Goal: Task Accomplishment & Management: Use online tool/utility

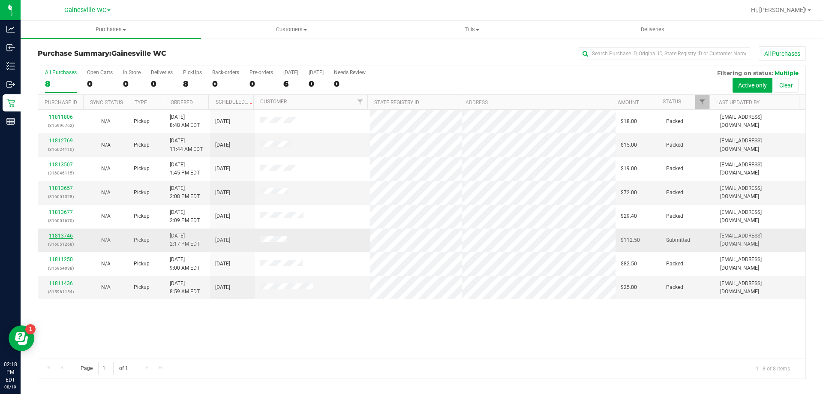
click at [56, 237] on link "11813746" at bounding box center [61, 236] width 24 height 6
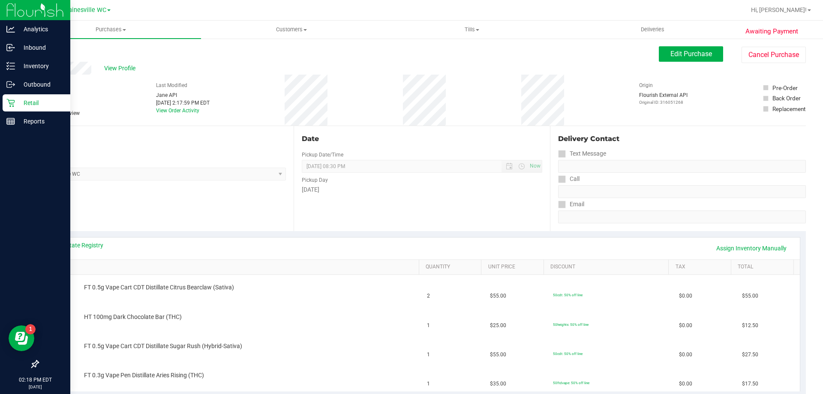
click at [24, 104] on p "Retail" at bounding box center [40, 103] width 51 height 10
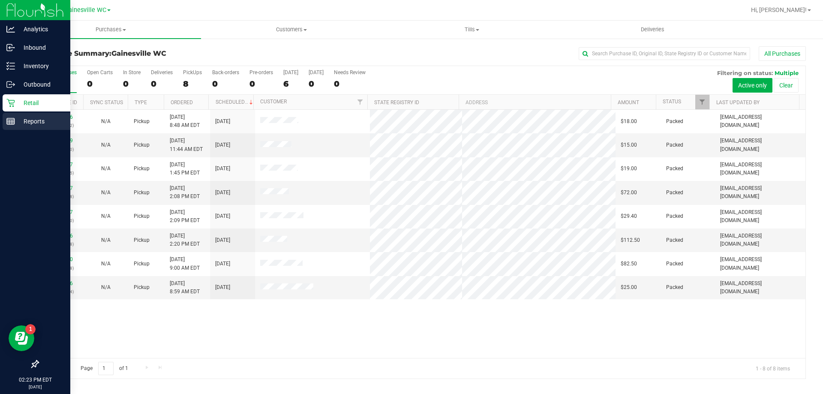
click at [24, 123] on p "Reports" at bounding box center [40, 121] width 51 height 10
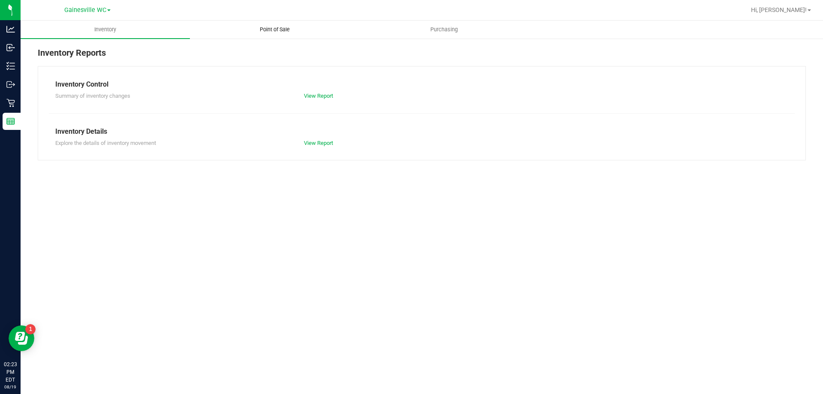
click at [283, 31] on span "Point of Sale" at bounding box center [274, 30] width 53 height 8
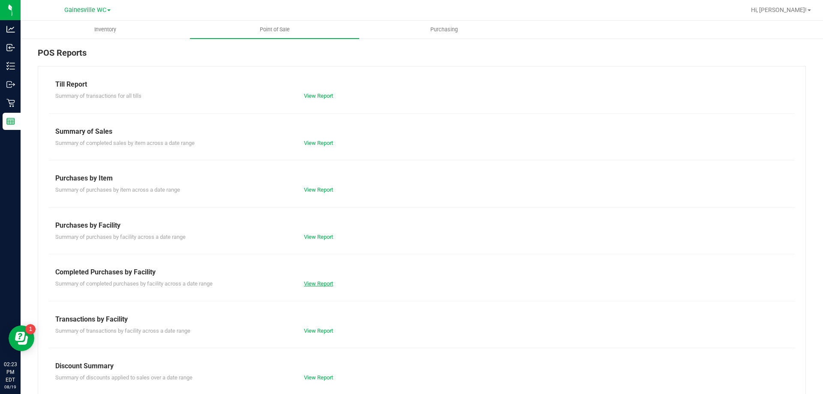
click at [312, 285] on link "View Report" at bounding box center [318, 283] width 29 height 6
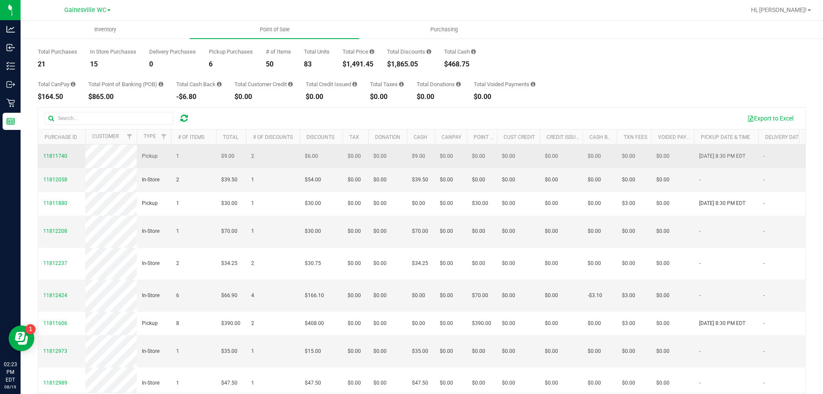
scroll to position [64, 0]
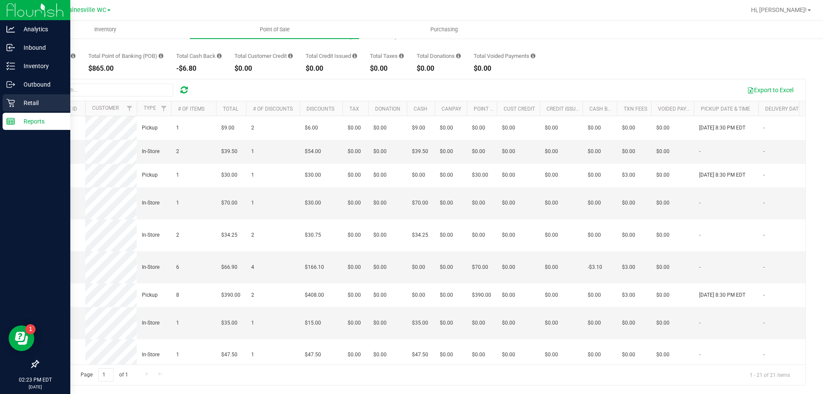
click at [25, 106] on p "Retail" at bounding box center [40, 103] width 51 height 10
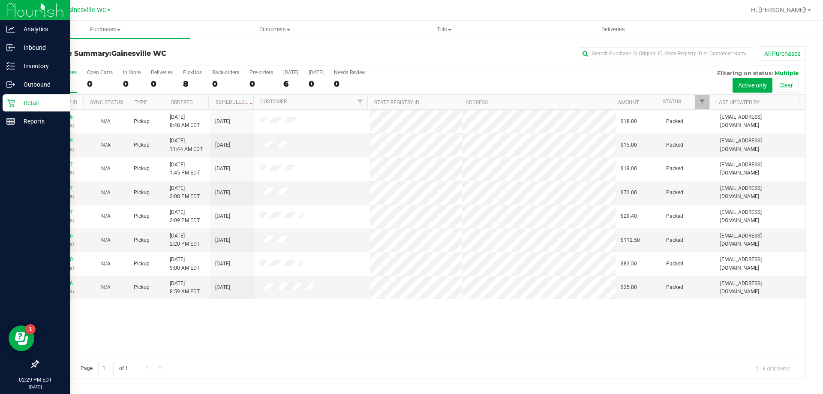
click at [12, 101] on icon at bounding box center [10, 103] width 9 height 9
click at [29, 66] on p "Inventory" at bounding box center [40, 66] width 51 height 10
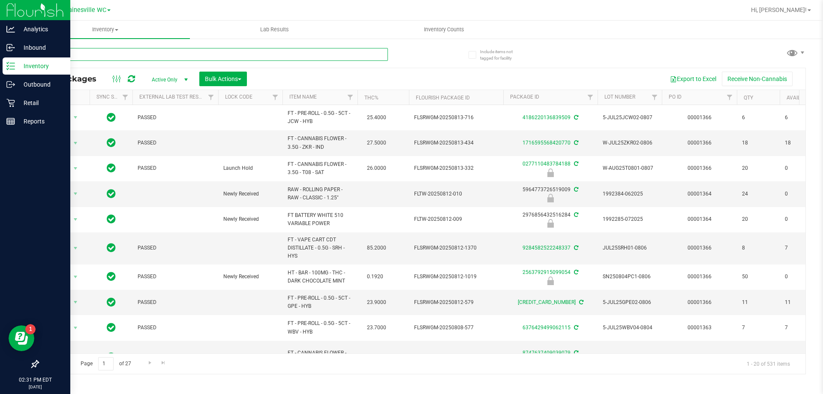
click at [80, 57] on input "text" at bounding box center [213, 54] width 350 height 13
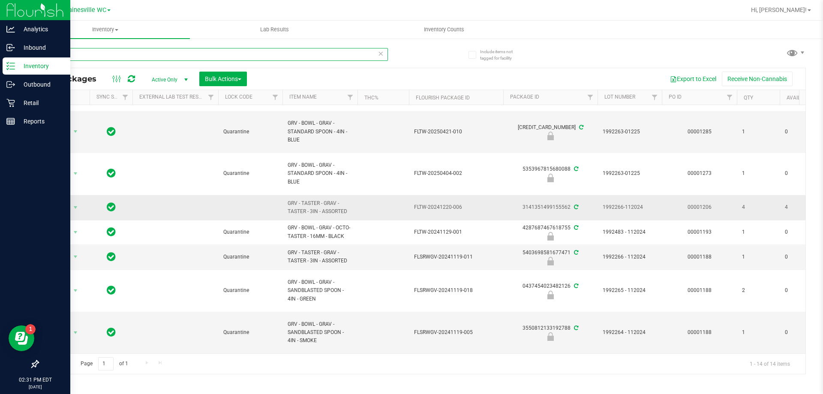
scroll to position [222, 0]
type input "grv"
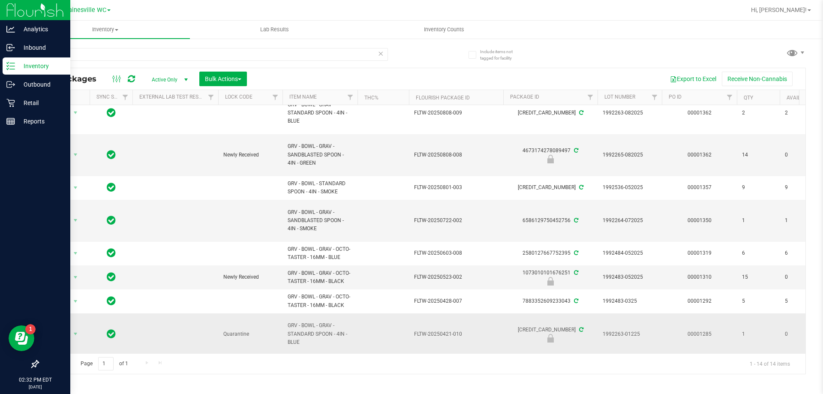
scroll to position [0, 0]
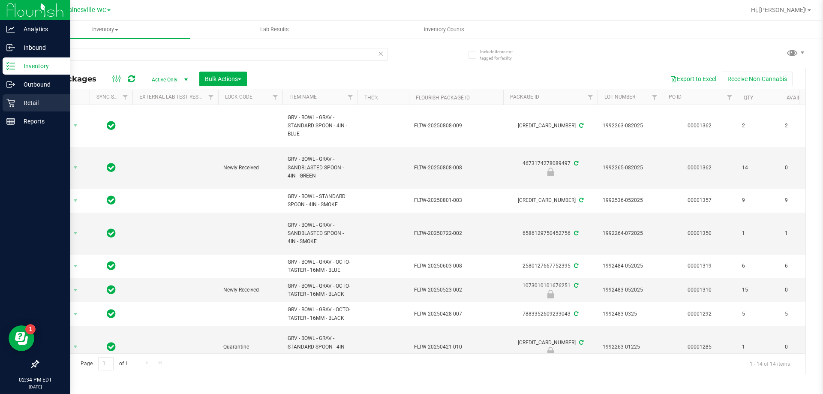
click at [31, 99] on p "Retail" at bounding box center [40, 103] width 51 height 10
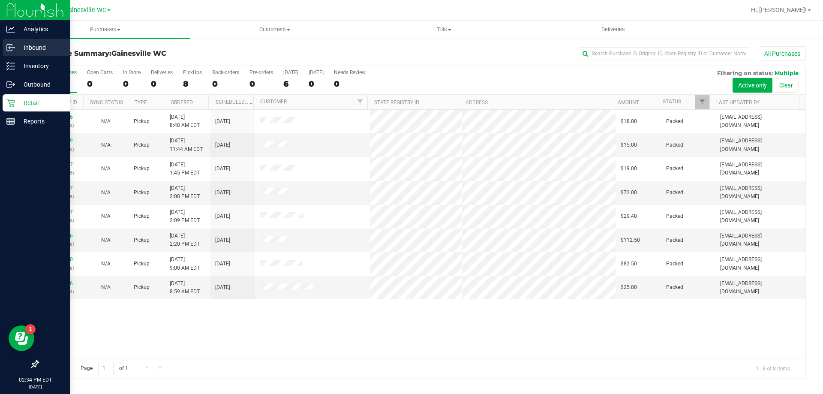
click at [40, 48] on p "Inbound" at bounding box center [40, 47] width 51 height 10
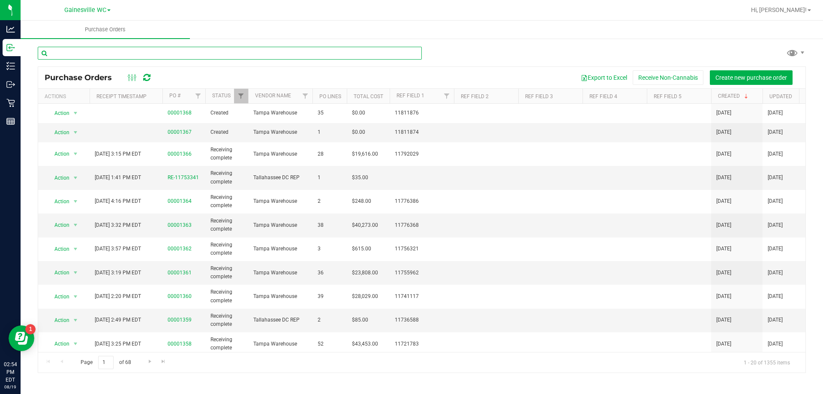
click at [78, 54] on input "text" at bounding box center [230, 53] width 384 height 13
paste input "10-APR25HYB05-0514"
type input "10-APR25HYB05-0514"
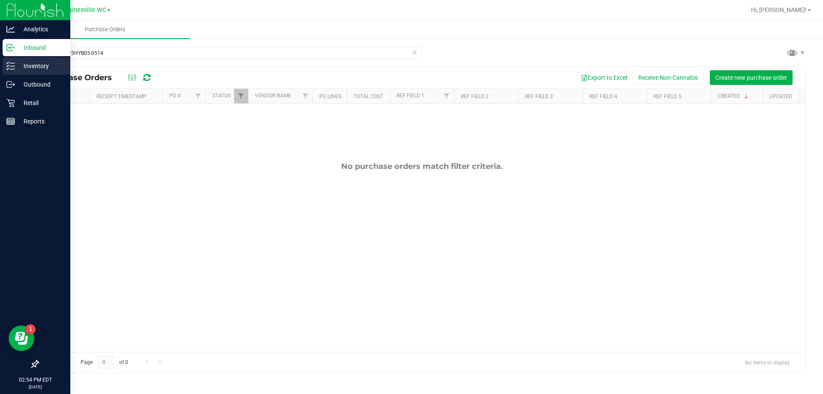
click at [15, 64] on p "Inventory" at bounding box center [40, 66] width 51 height 10
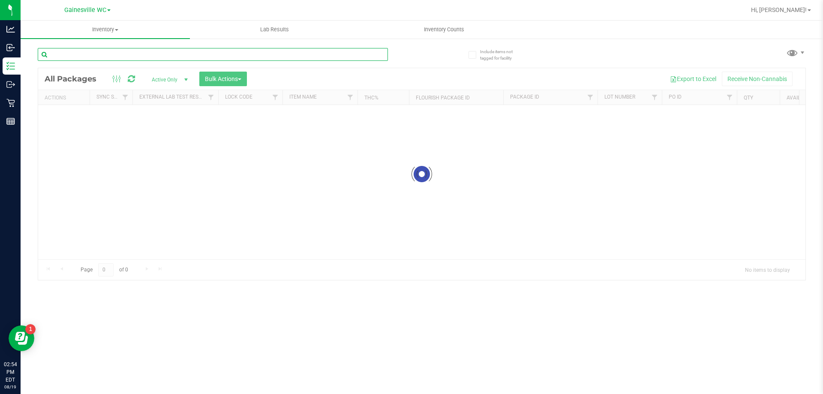
click at [85, 56] on input "text" at bounding box center [213, 54] width 350 height 13
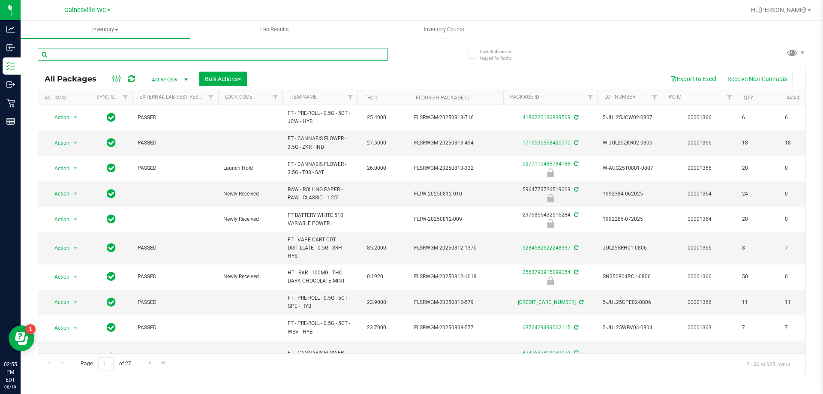
drag, startPoint x: 85, startPoint y: 56, endPoint x: 67, endPoint y: 51, distance: 18.6
click at [67, 51] on input "text" at bounding box center [213, 54] width 350 height 13
paste input "10-APR25HYB05-0514"
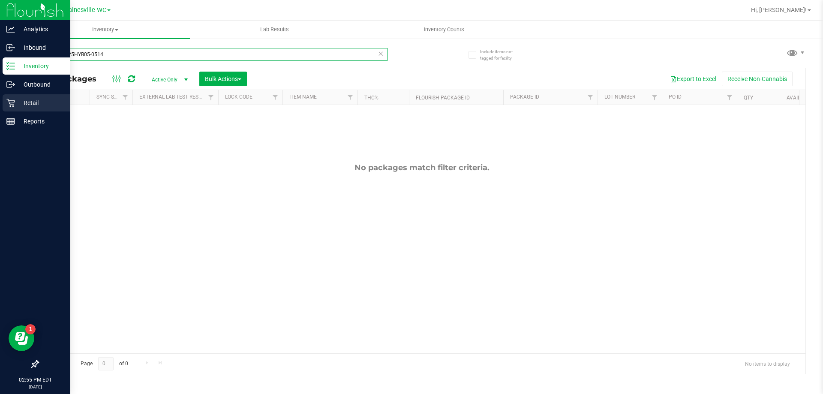
type input "10-APR25HYB05-0514"
click at [18, 104] on p "Retail" at bounding box center [40, 103] width 51 height 10
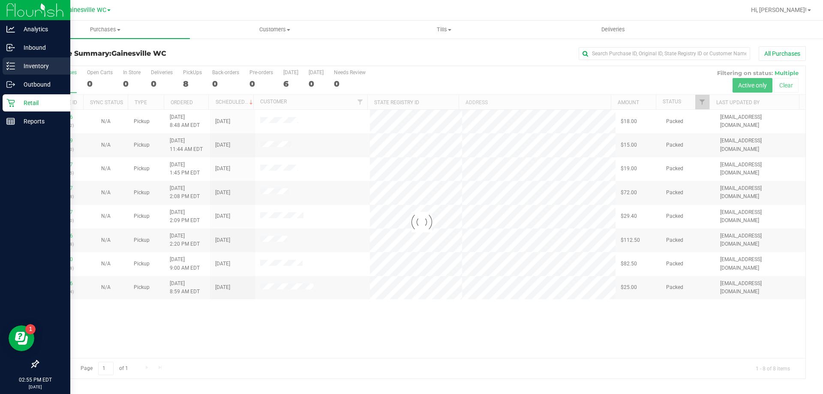
click at [21, 72] on div "Inventory" at bounding box center [37, 65] width 68 height 17
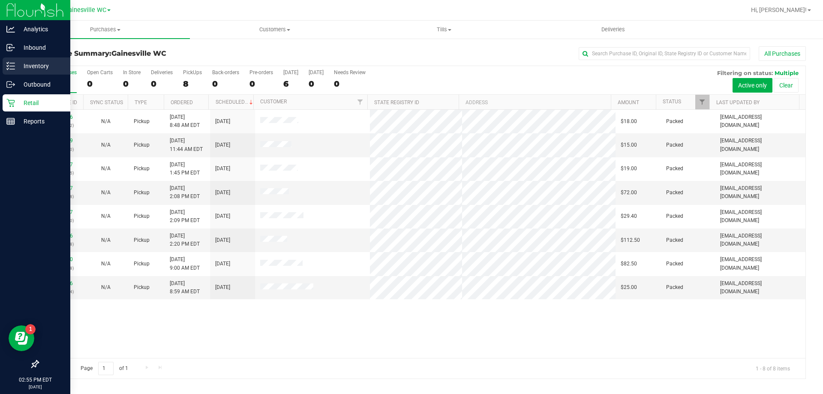
click at [14, 66] on line at bounding box center [12, 66] width 5 height 0
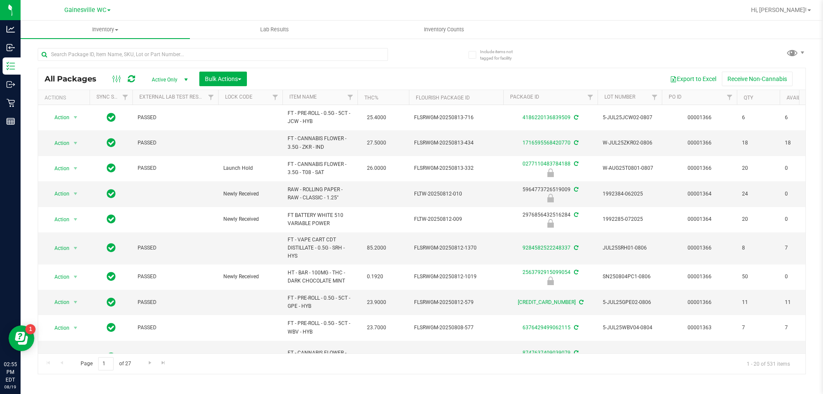
click at [174, 78] on span "Active Only" at bounding box center [167, 80] width 47 height 12
click at [171, 127] on li "All" at bounding box center [167, 131] width 46 height 13
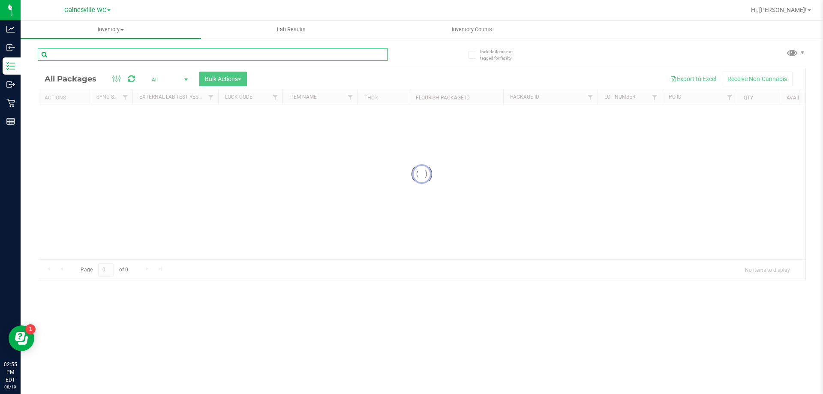
click at [134, 55] on input "text" at bounding box center [213, 54] width 350 height 13
click at [137, 55] on input "text" at bounding box center [213, 54] width 350 height 13
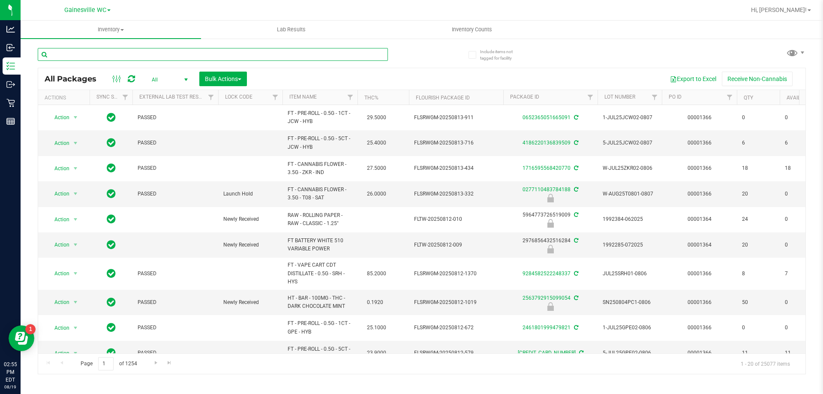
paste input "10-APR25HYB05-0514"
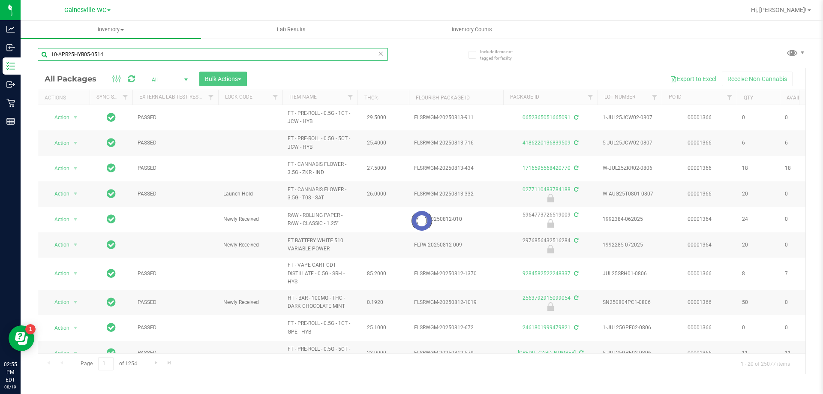
type input "10-APR25HYB05-0514"
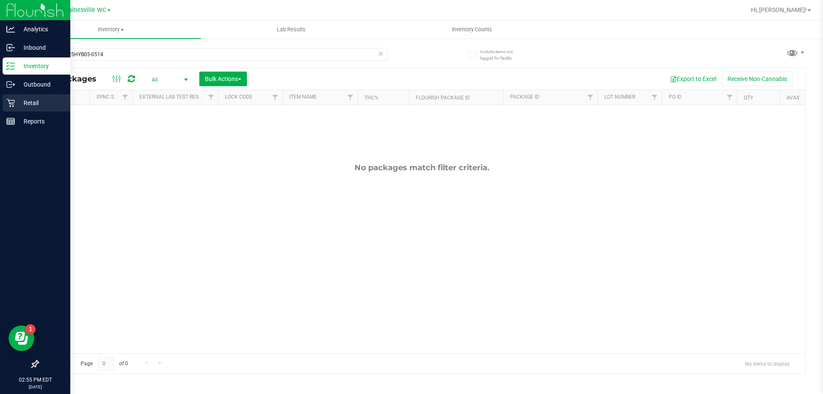
click at [10, 107] on div "Retail" at bounding box center [37, 102] width 68 height 17
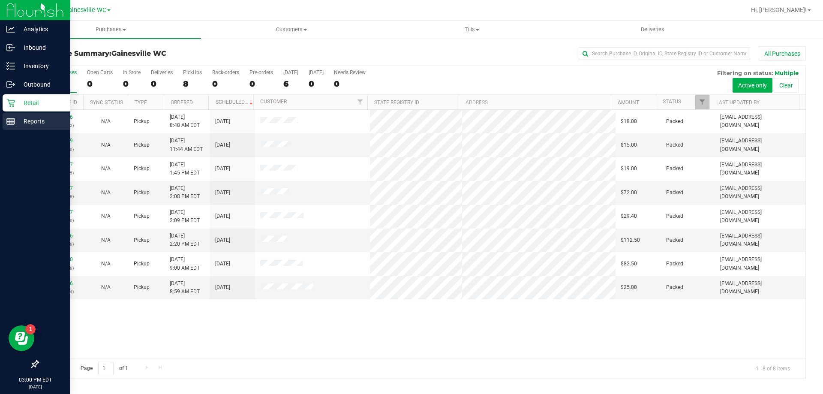
click at [40, 118] on p "Reports" at bounding box center [40, 121] width 51 height 10
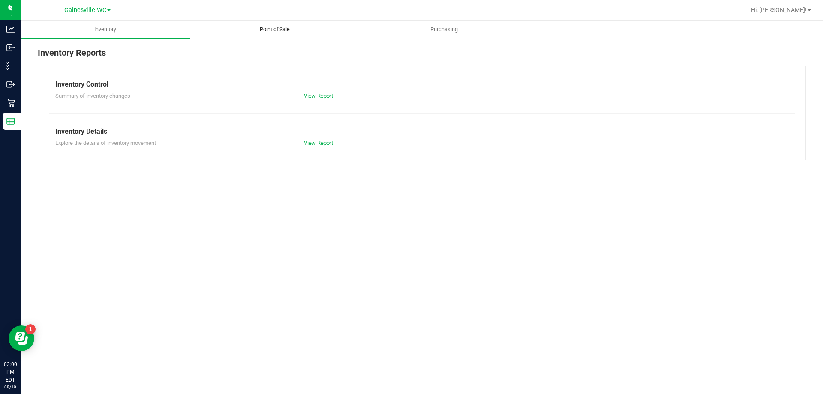
click at [273, 28] on span "Point of Sale" at bounding box center [274, 30] width 53 height 8
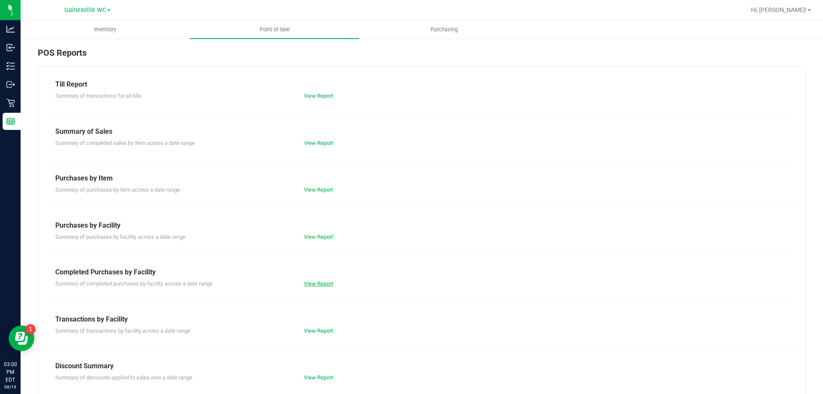
click at [321, 286] on link "View Report" at bounding box center [318, 283] width 29 height 6
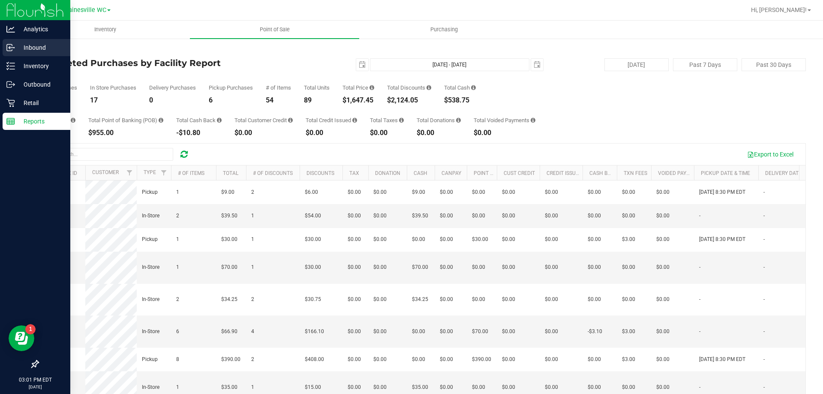
click at [28, 48] on p "Inbound" at bounding box center [40, 47] width 51 height 10
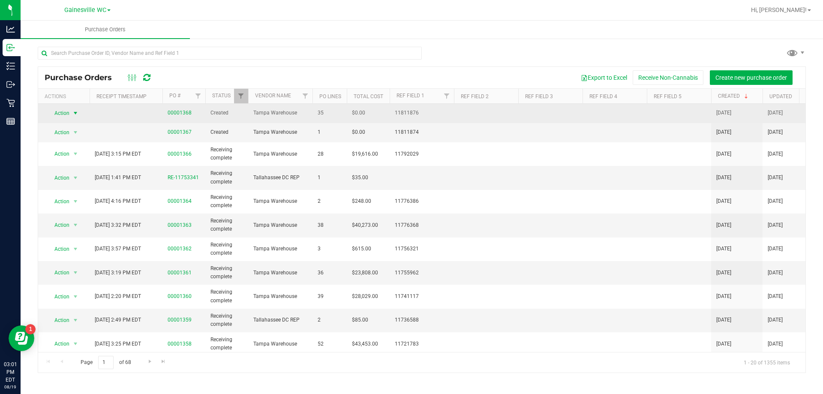
click at [68, 111] on span "Action" at bounding box center [58, 113] width 23 height 12
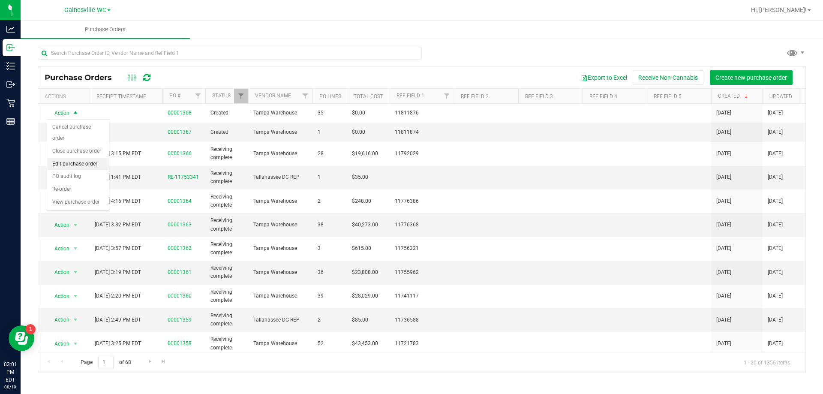
click at [71, 158] on li "Edit purchase order" at bounding box center [78, 164] width 62 height 13
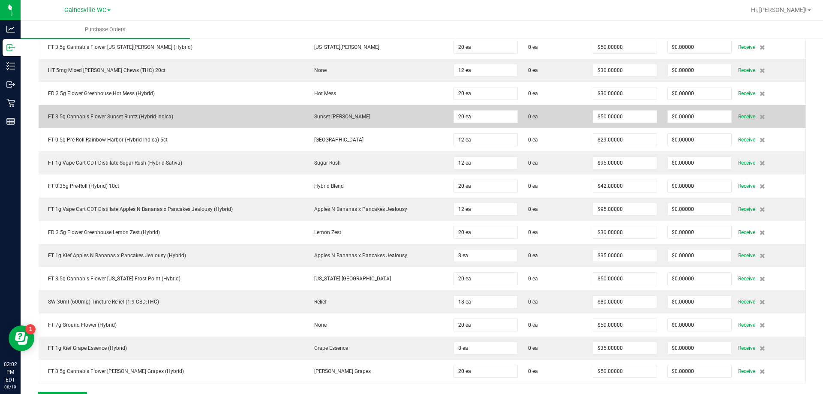
scroll to position [643, 0]
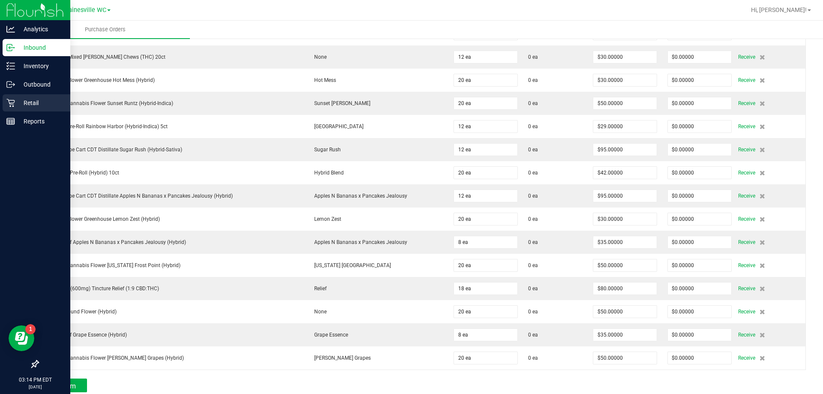
click at [19, 104] on p "Retail" at bounding box center [40, 103] width 51 height 10
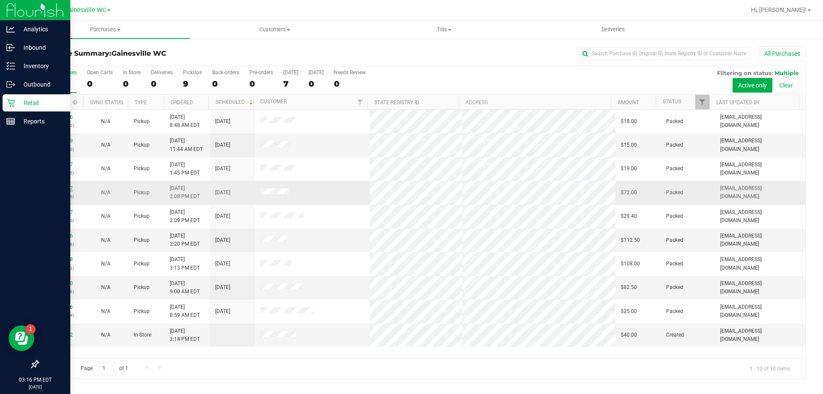
click at [63, 189] on link "11813657" at bounding box center [61, 188] width 24 height 6
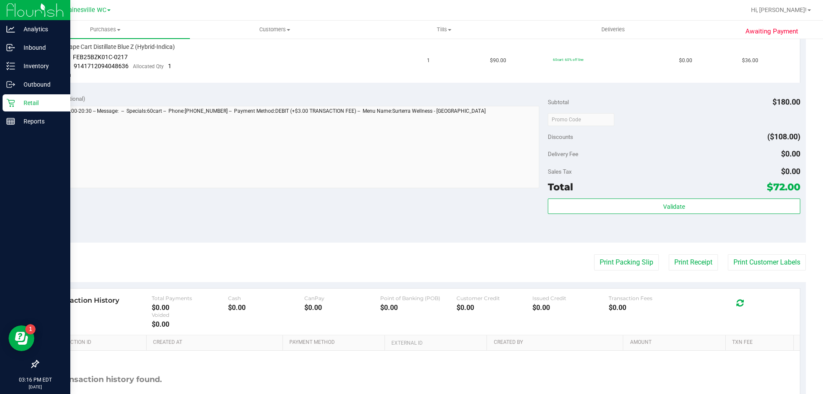
scroll to position [343, 0]
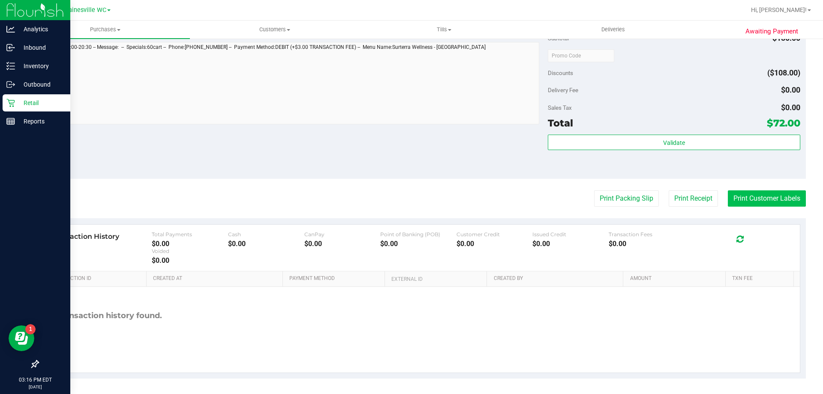
click at [778, 195] on button "Print Customer Labels" at bounding box center [767, 198] width 78 height 16
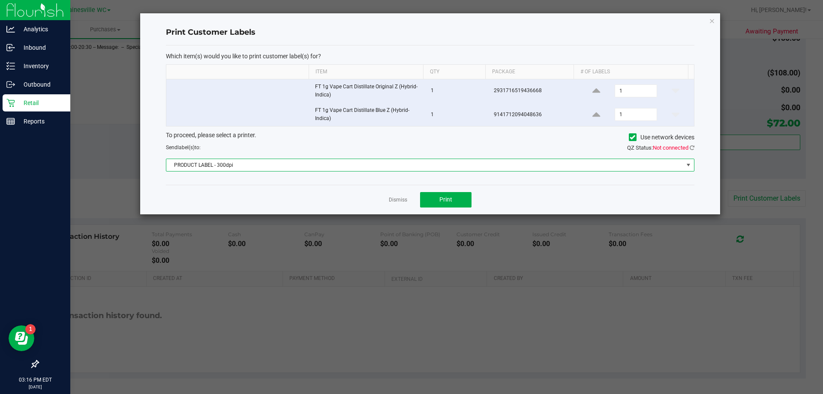
click at [225, 166] on span "PRODUCT LABEL - 300dpi" at bounding box center [424, 165] width 517 height 12
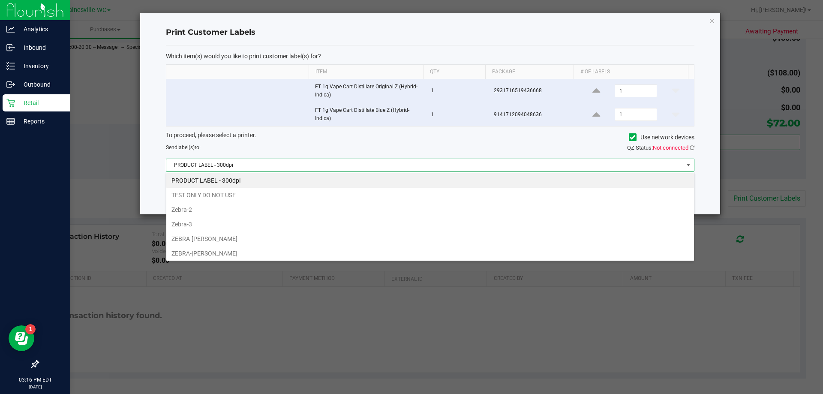
scroll to position [13, 528]
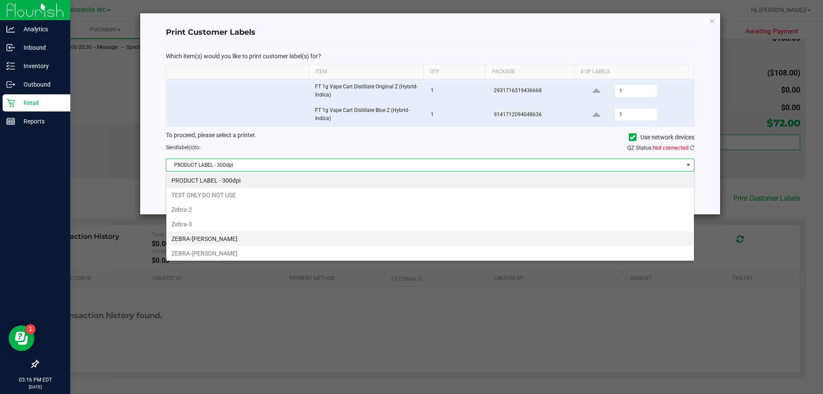
click at [212, 243] on li "ZEBRA-[PERSON_NAME]" at bounding box center [430, 238] width 528 height 15
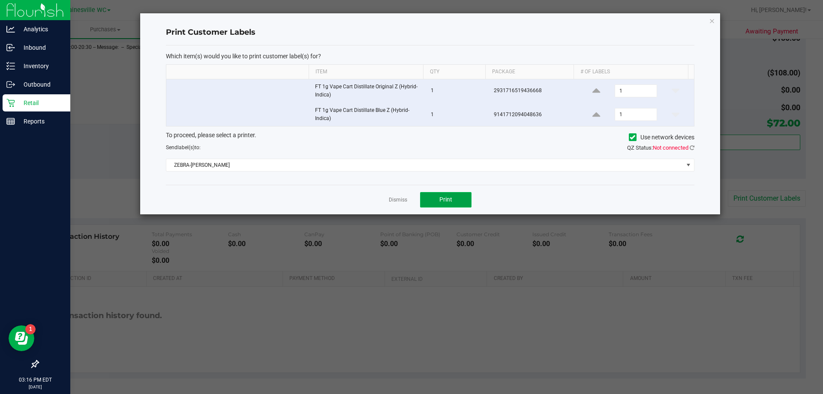
click at [433, 201] on button "Print" at bounding box center [445, 199] width 51 height 15
drag, startPoint x: 401, startPoint y: 200, endPoint x: 387, endPoint y: 199, distance: 14.2
click at [400, 200] on link "Dismiss" at bounding box center [398, 199] width 18 height 7
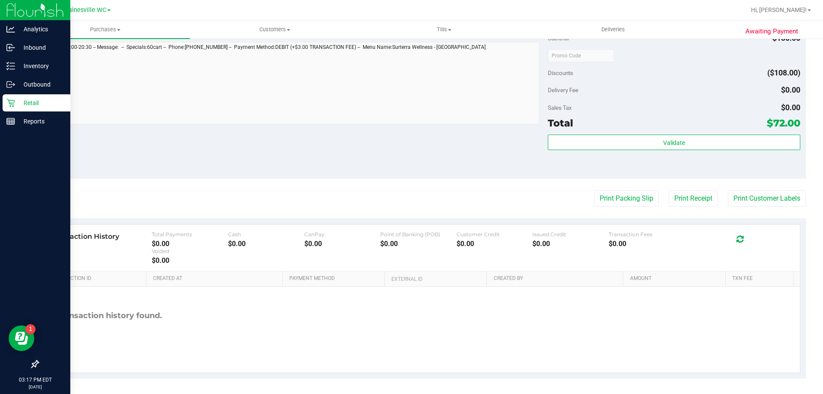
click at [21, 105] on p "Retail" at bounding box center [40, 103] width 51 height 10
